Goal: Obtain resource: Download file/media

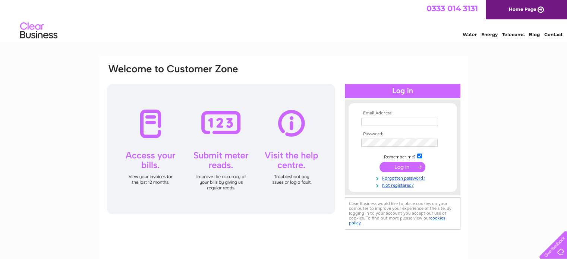
click at [389, 120] on input "text" at bounding box center [399, 122] width 77 height 8
type input "info@pedroscasa.co.uk"
click at [415, 168] on input "submit" at bounding box center [403, 167] width 46 height 10
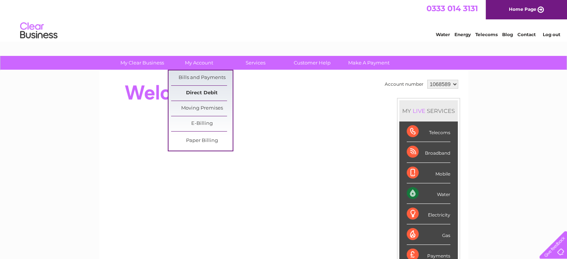
click at [206, 92] on link "Direct Debit" at bounding box center [202, 93] width 62 height 15
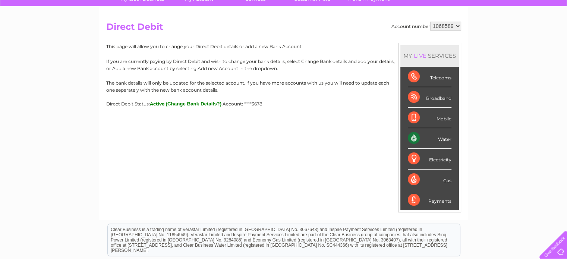
scroll to position [54, 0]
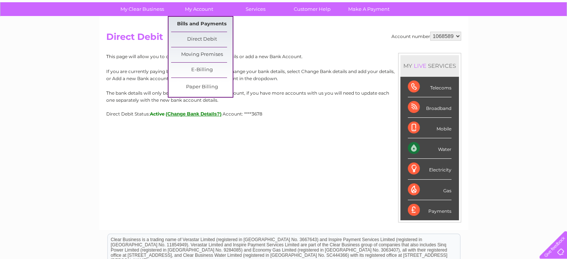
click at [195, 24] on link "Bills and Payments" at bounding box center [202, 24] width 62 height 15
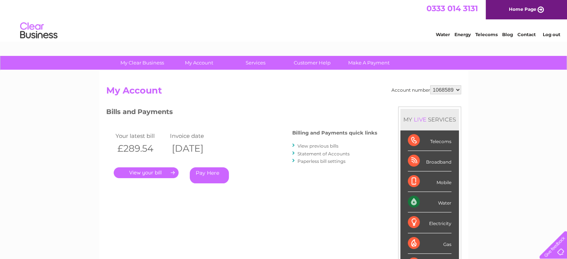
click at [310, 146] on link "View previous bills" at bounding box center [318, 146] width 41 height 6
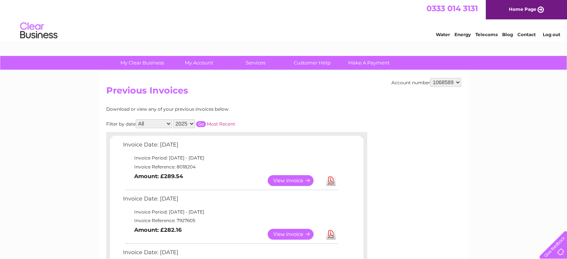
click at [332, 180] on link "Download" at bounding box center [330, 180] width 9 height 11
